Goal: Task Accomplishment & Management: Manage account settings

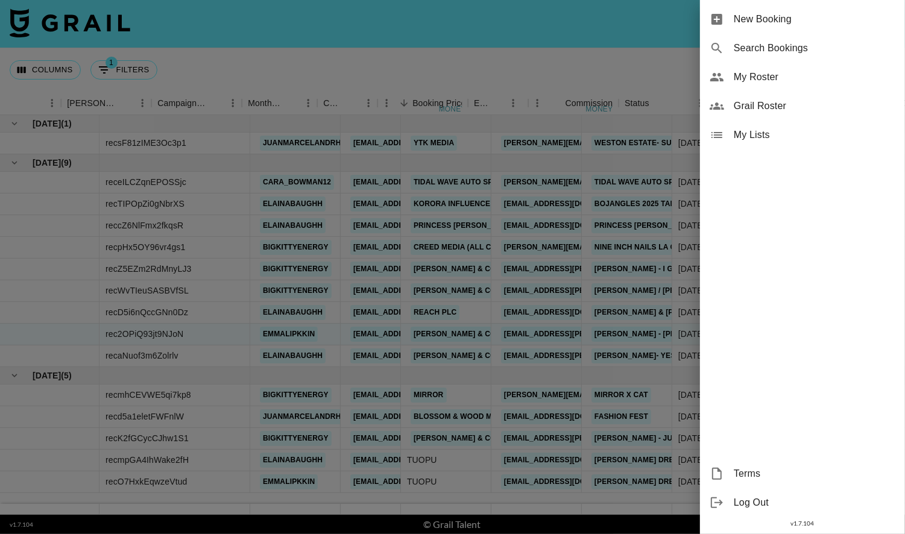
scroll to position [0, 430]
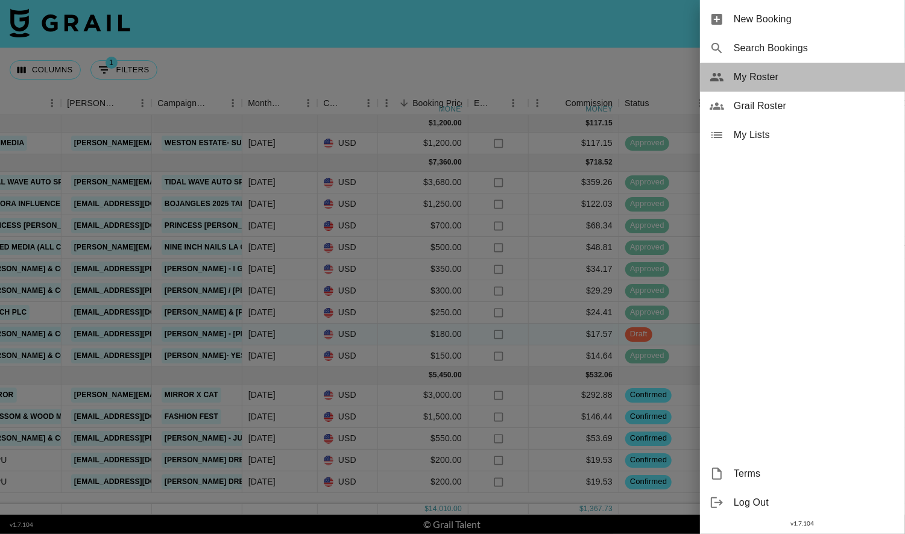
click at [748, 78] on span "My Roster" at bounding box center [815, 77] width 162 height 14
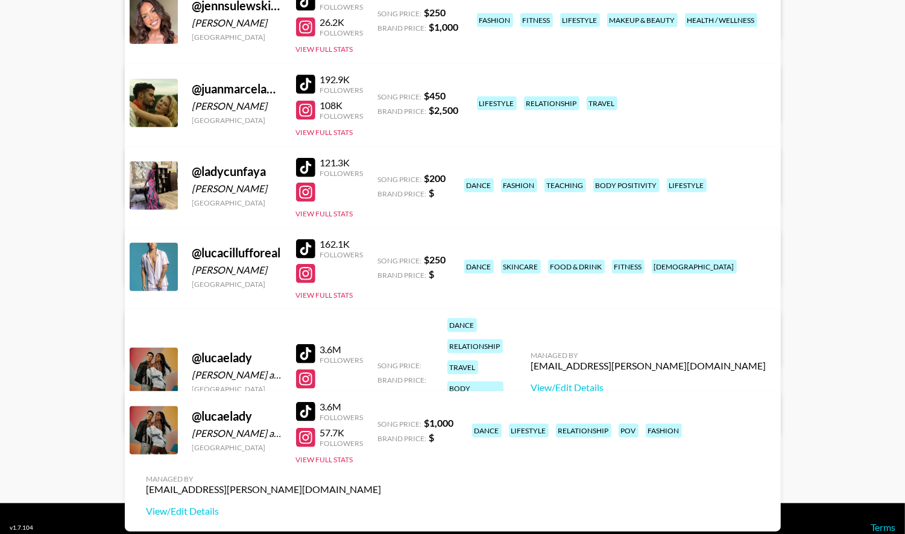
scroll to position [601, 0]
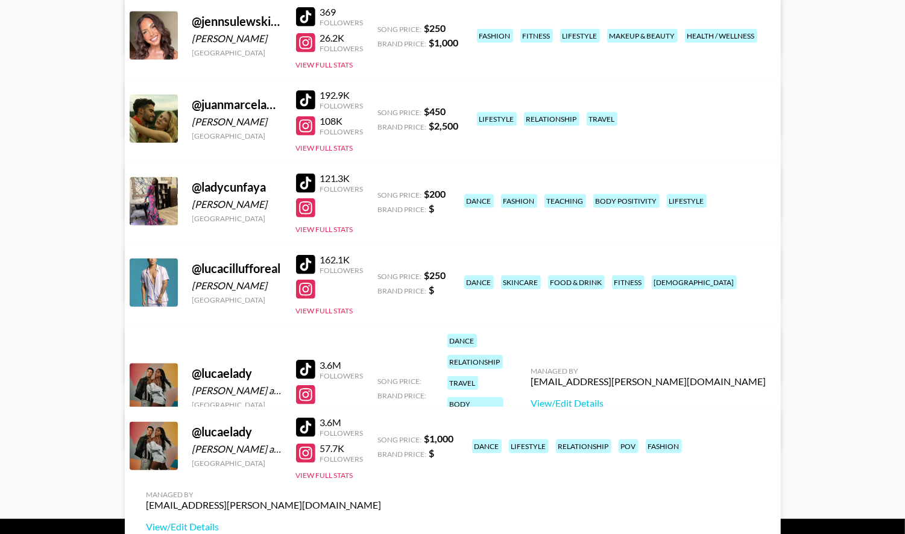
click at [306, 200] on div at bounding box center [305, 207] width 19 height 19
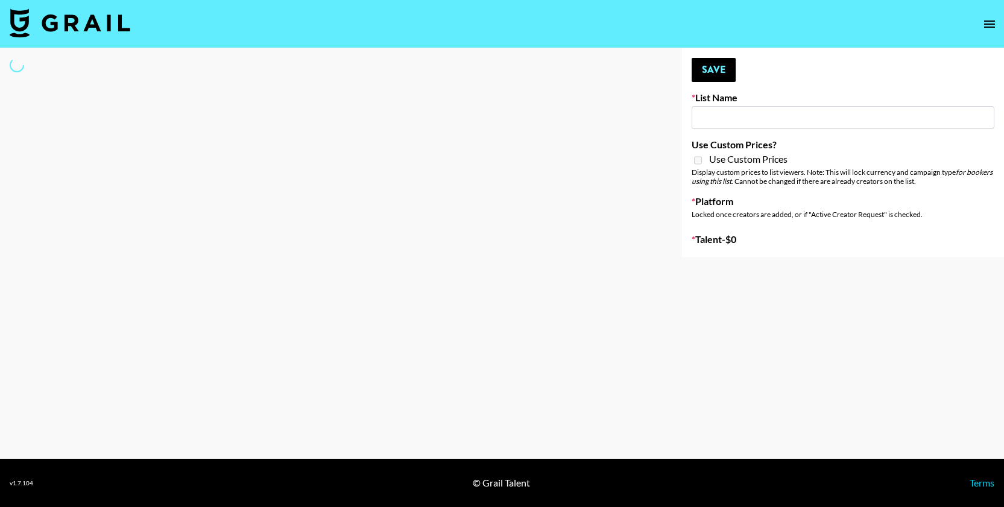
type input "NBC Universal"
select select "Song"
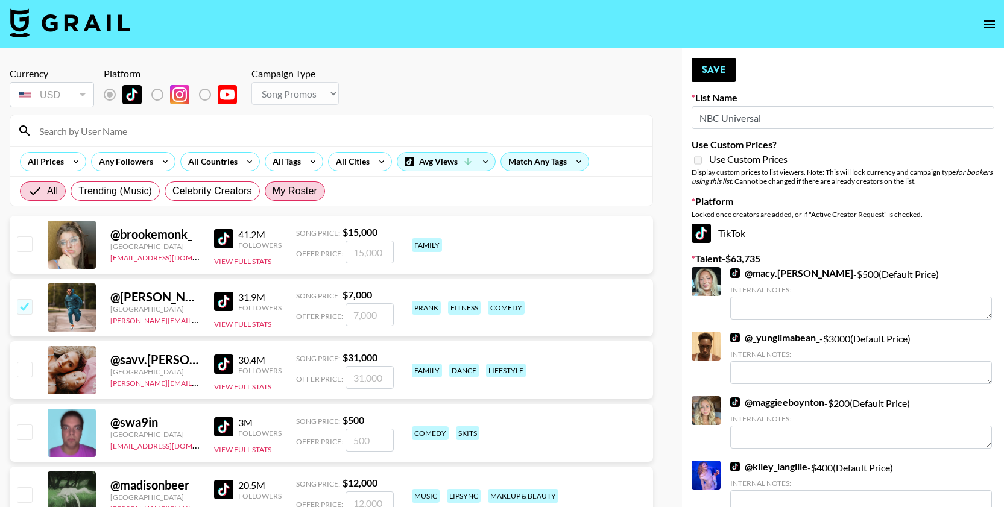
click at [292, 194] on span "My Roster" at bounding box center [295, 191] width 45 height 14
click at [273, 191] on input "My Roster" at bounding box center [273, 191] width 0 height 0
radio input "true"
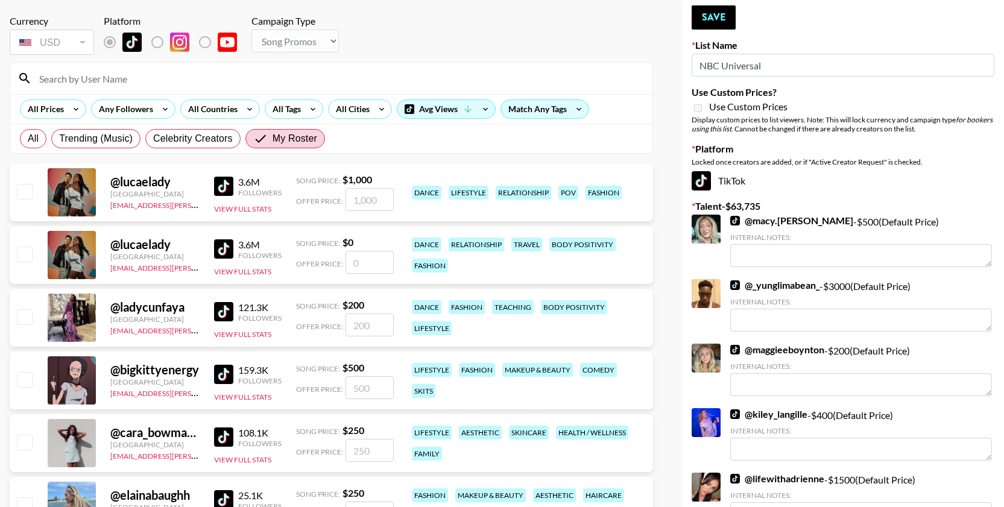
scroll to position [57, 0]
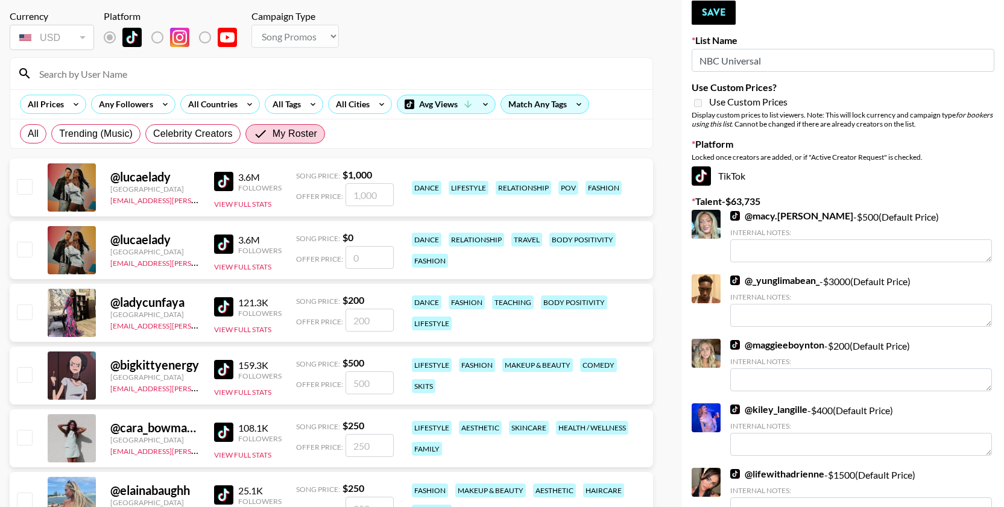
click at [28, 186] on input "checkbox" at bounding box center [24, 186] width 14 height 14
checkbox input "true"
type input "1000"
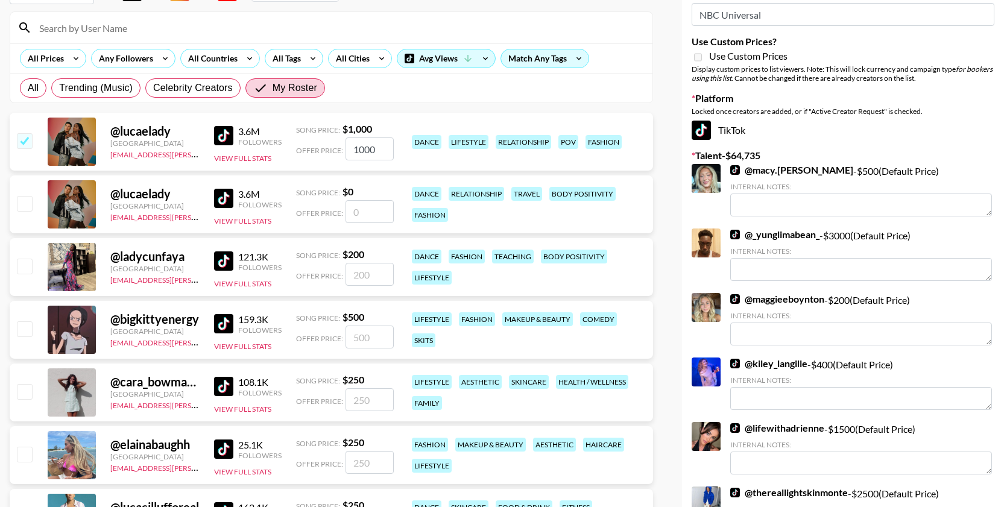
scroll to position [104, 0]
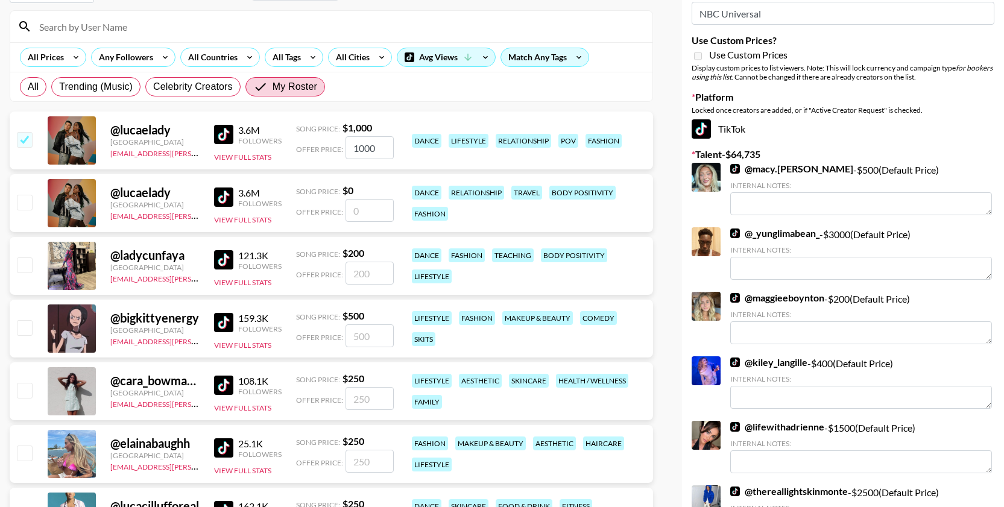
click at [25, 320] on input "checkbox" at bounding box center [24, 327] width 14 height 14
checkbox input "true"
type input "500"
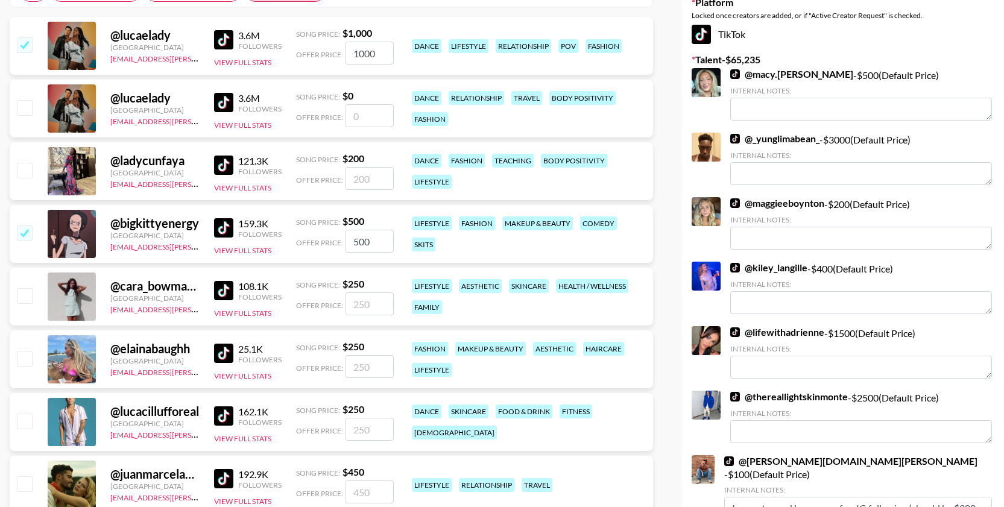
scroll to position [202, 0]
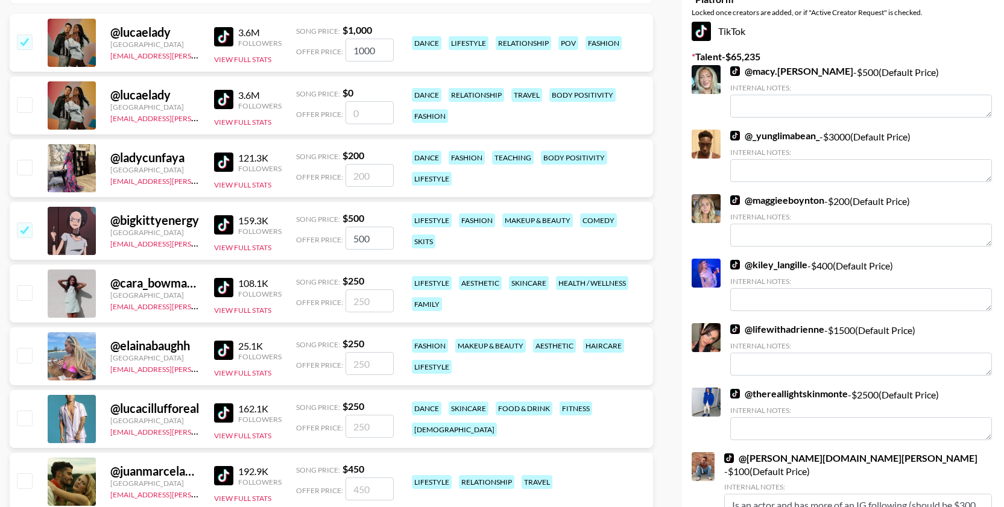
click at [29, 356] on input "checkbox" at bounding box center [24, 355] width 14 height 14
checkbox input "true"
type input "250"
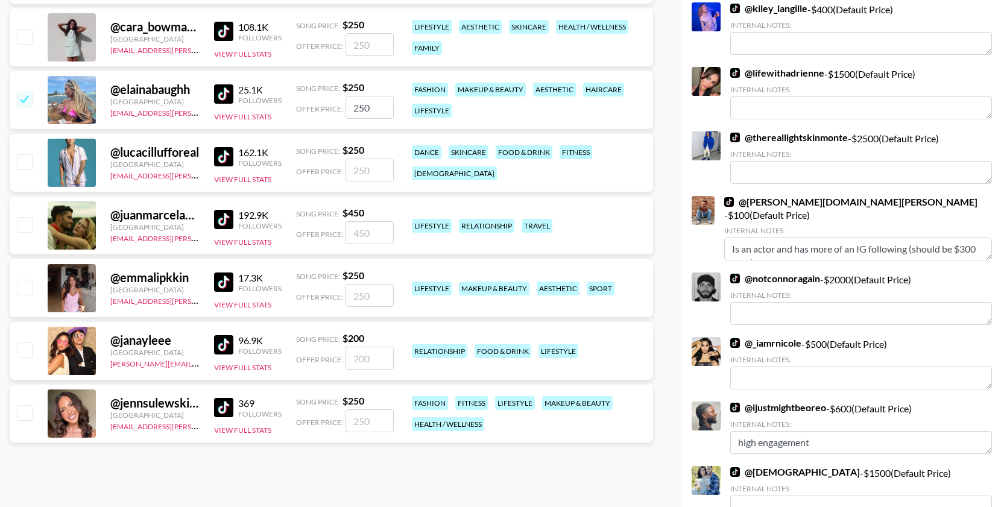
scroll to position [460, 0]
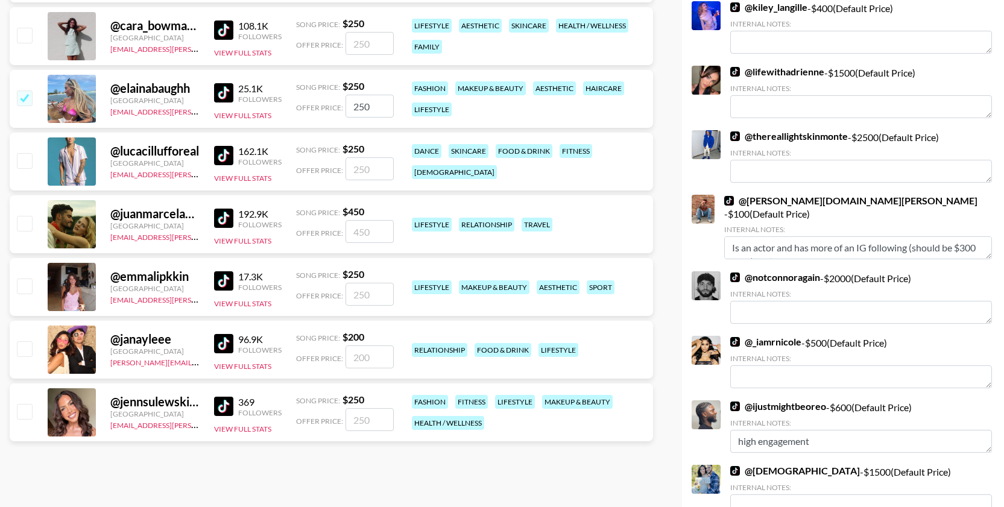
click at [30, 283] on input "checkbox" at bounding box center [24, 286] width 14 height 14
checkbox input "true"
type input "250"
drag, startPoint x: 28, startPoint y: 218, endPoint x: 28, endPoint y: 233, distance: 15.1
click at [28, 218] on input "checkbox" at bounding box center [24, 223] width 14 height 14
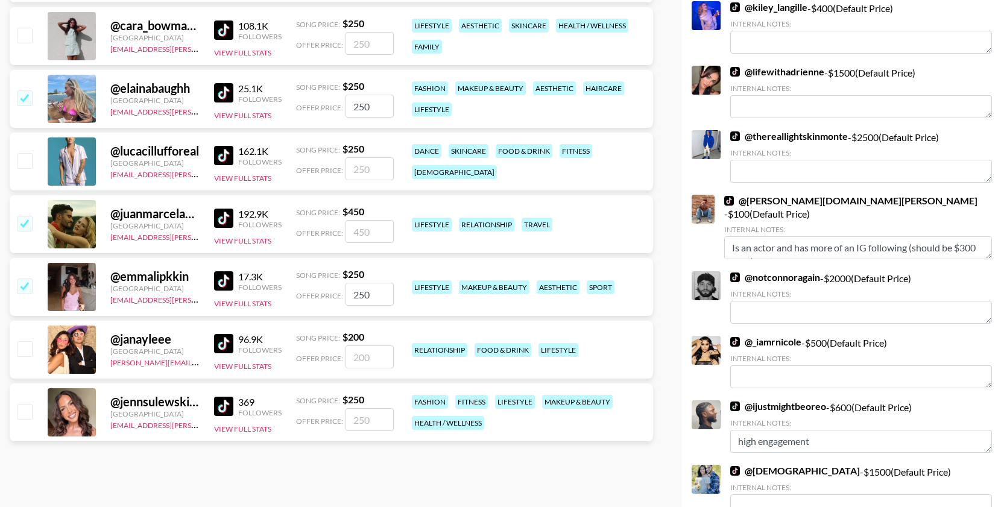
checkbox input "true"
type input "450"
click at [24, 343] on input "checkbox" at bounding box center [24, 348] width 14 height 14
checkbox input "true"
type input "200"
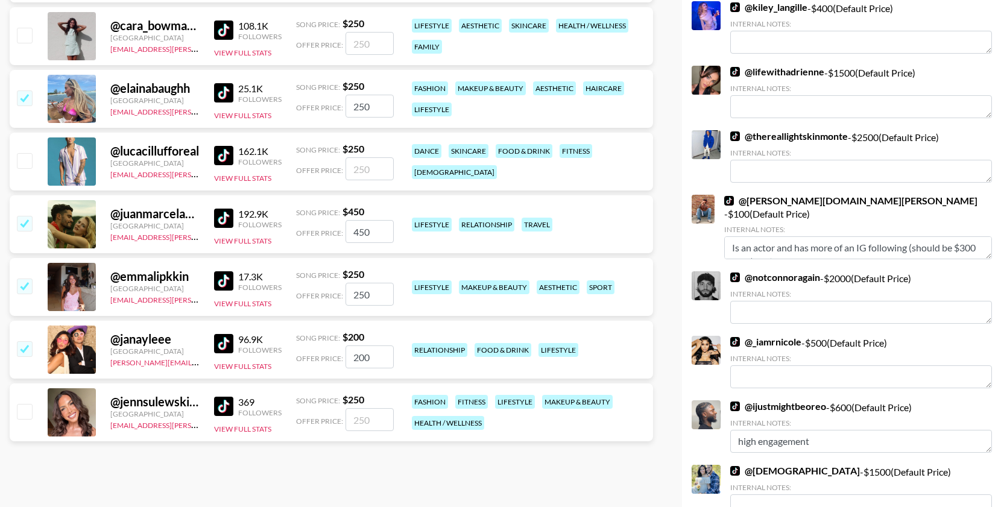
click at [21, 402] on div at bounding box center [23, 412] width 19 height 21
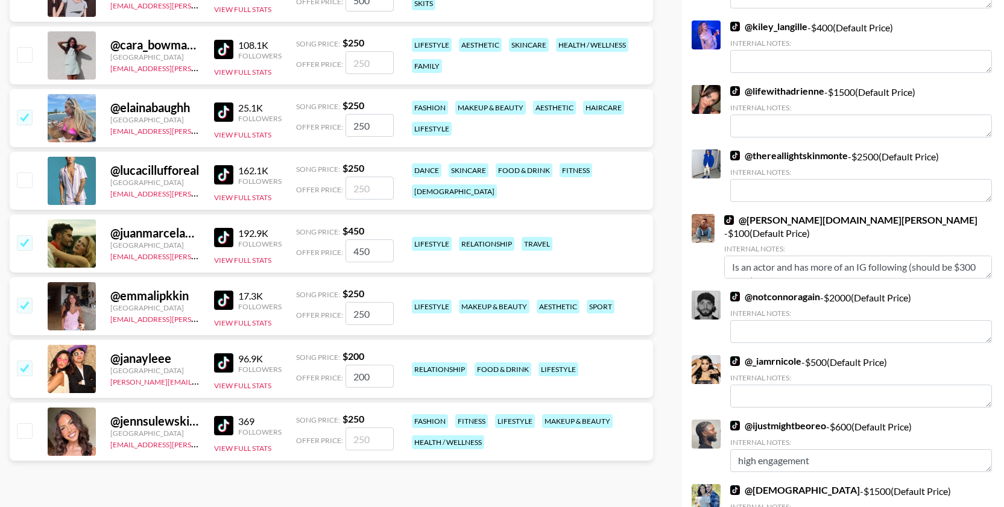
scroll to position [438, 0]
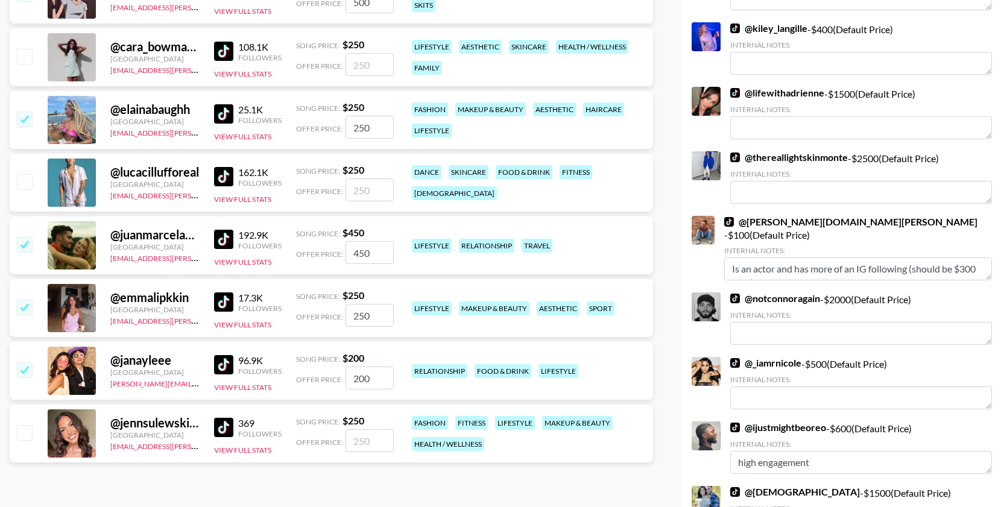
click at [30, 428] on input "checkbox" at bounding box center [24, 432] width 14 height 14
checkbox input "true"
type input "250"
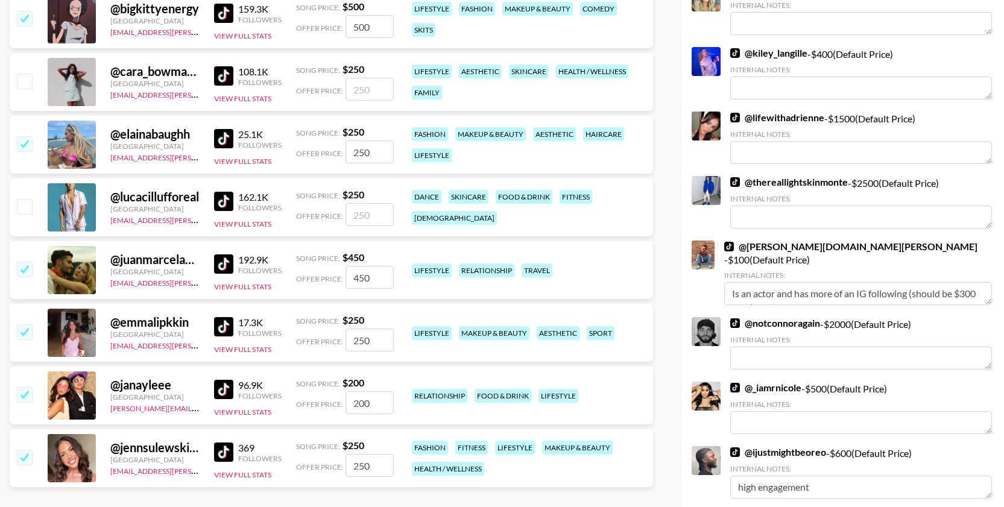
scroll to position [412, 0]
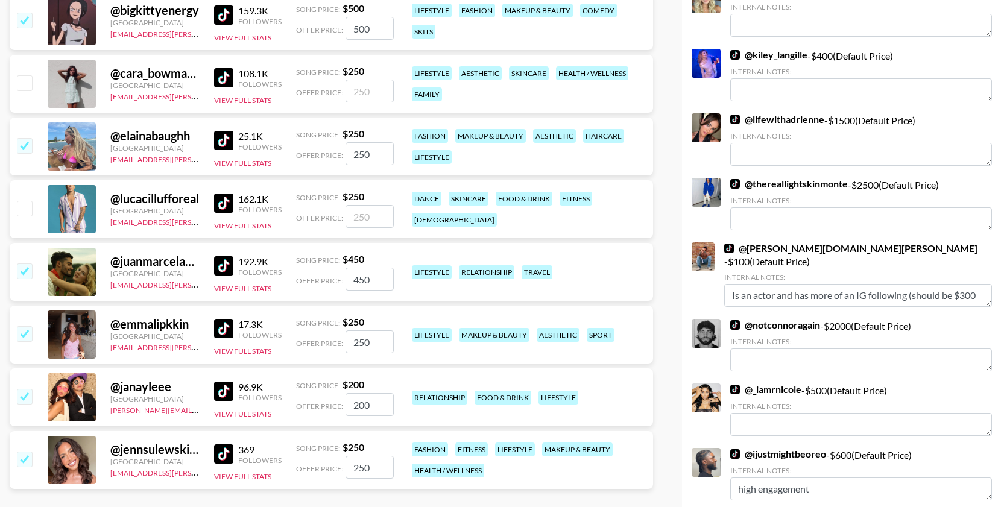
click at [33, 207] on div "@ lucacillufforeal United States [EMAIL_ADDRESS][PERSON_NAME][DOMAIN_NAME] 162.…" at bounding box center [331, 209] width 643 height 58
click at [27, 207] on input "checkbox" at bounding box center [24, 208] width 14 height 14
checkbox input "true"
type input "250"
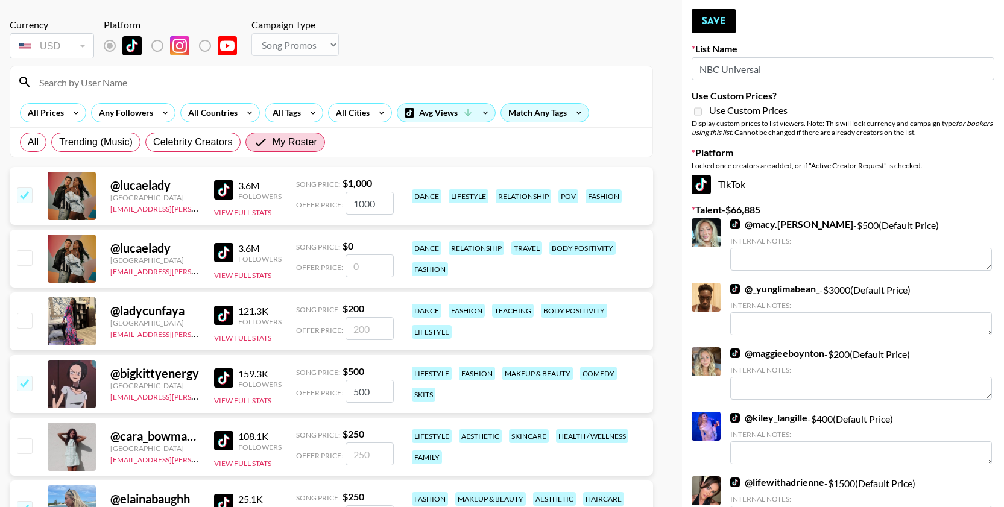
scroll to position [0, 0]
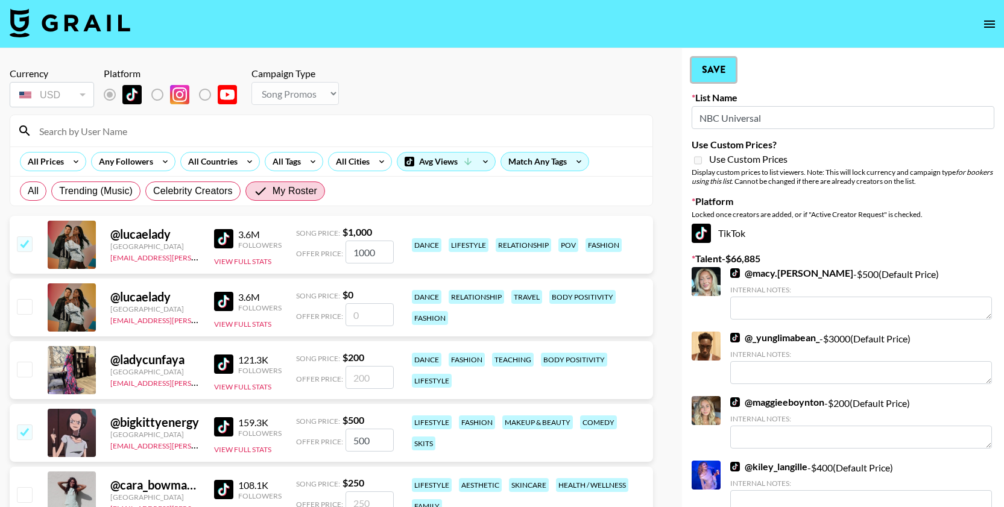
click at [715, 65] on button "Save" at bounding box center [714, 70] width 44 height 24
